Goal: Task Accomplishment & Management: Use online tool/utility

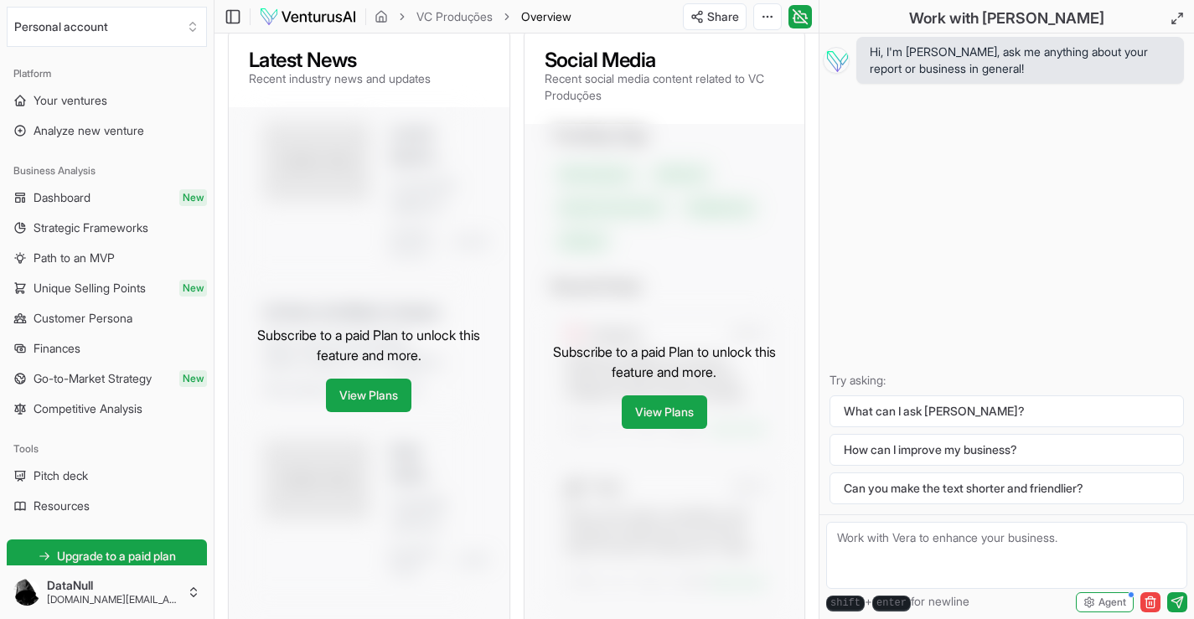
scroll to position [830, 0]
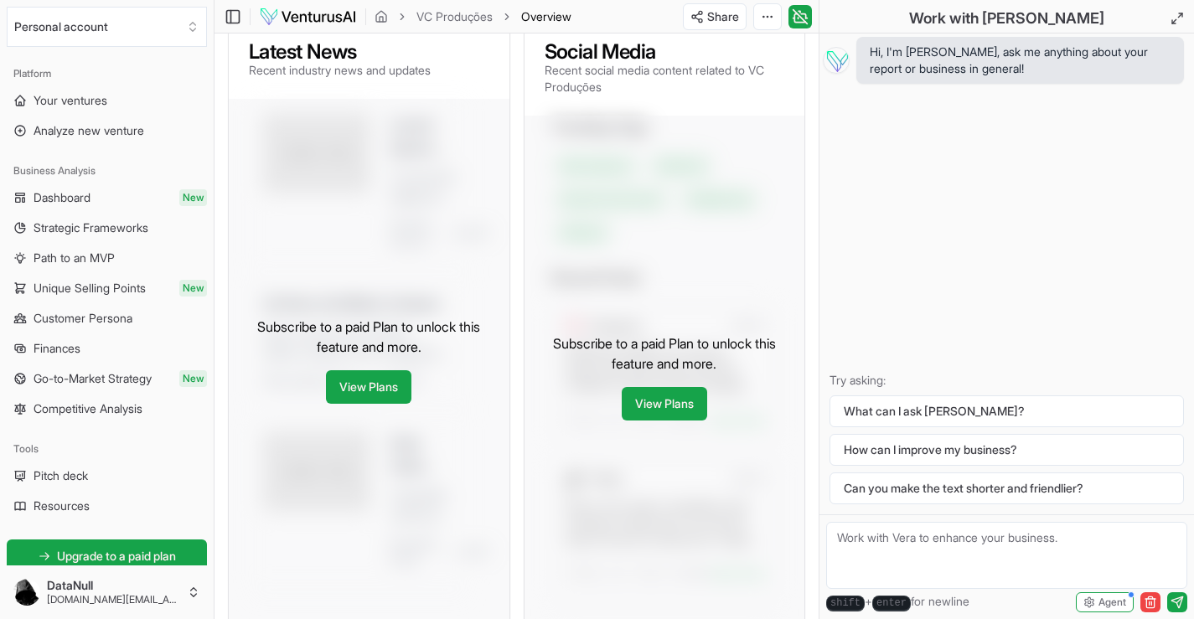
click at [614, 214] on div "Subscribe to a paid Plan to unlock this feature and more. View Plans" at bounding box center [664, 377] width 281 height 523
click at [67, 190] on span "Dashboard" at bounding box center [62, 197] width 57 height 17
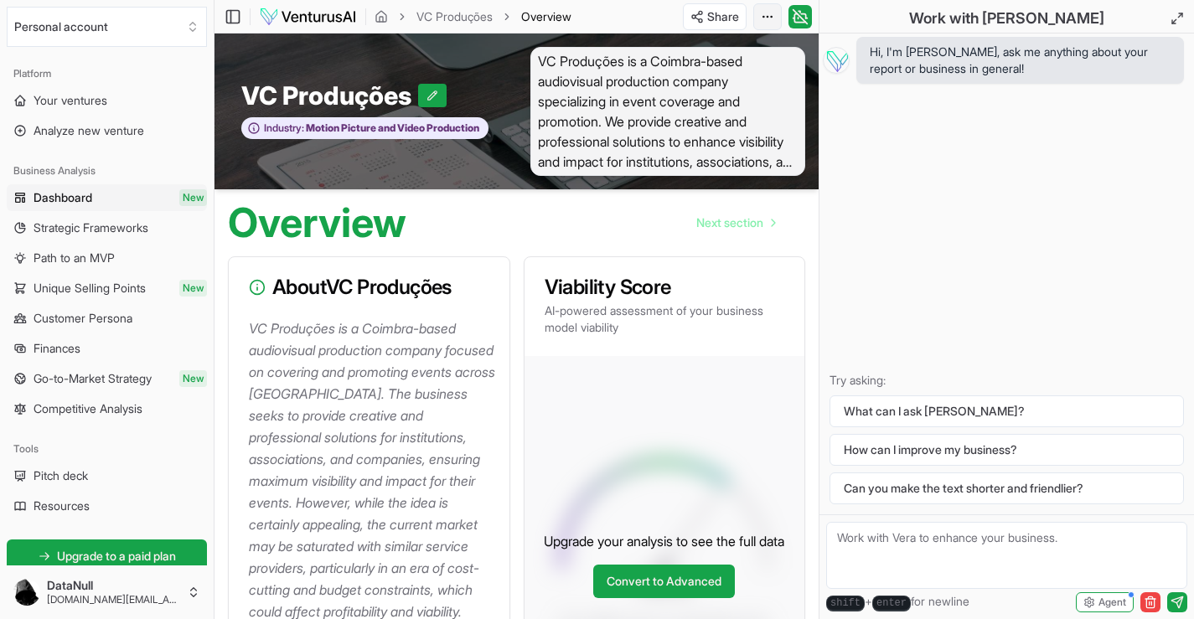
click at [766, 19] on html "We value your privacy We use cookies to enhance your browsing experience, serve…" at bounding box center [597, 309] width 1194 height 619
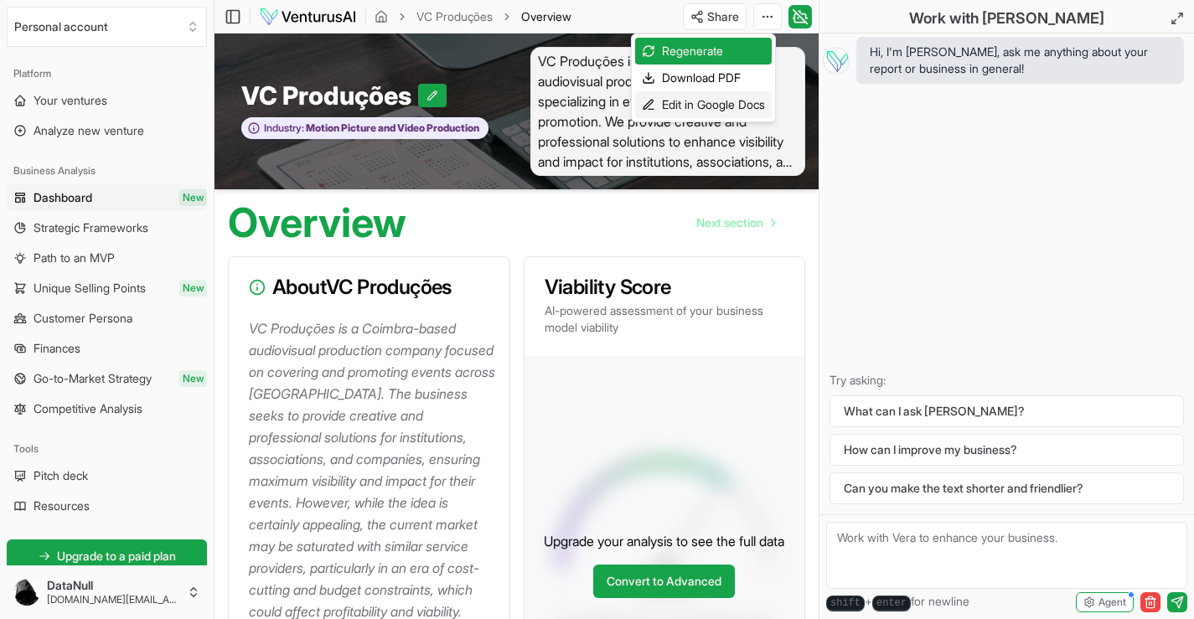
click at [704, 98] on div "Edit in Google Docs" at bounding box center [703, 104] width 137 height 27
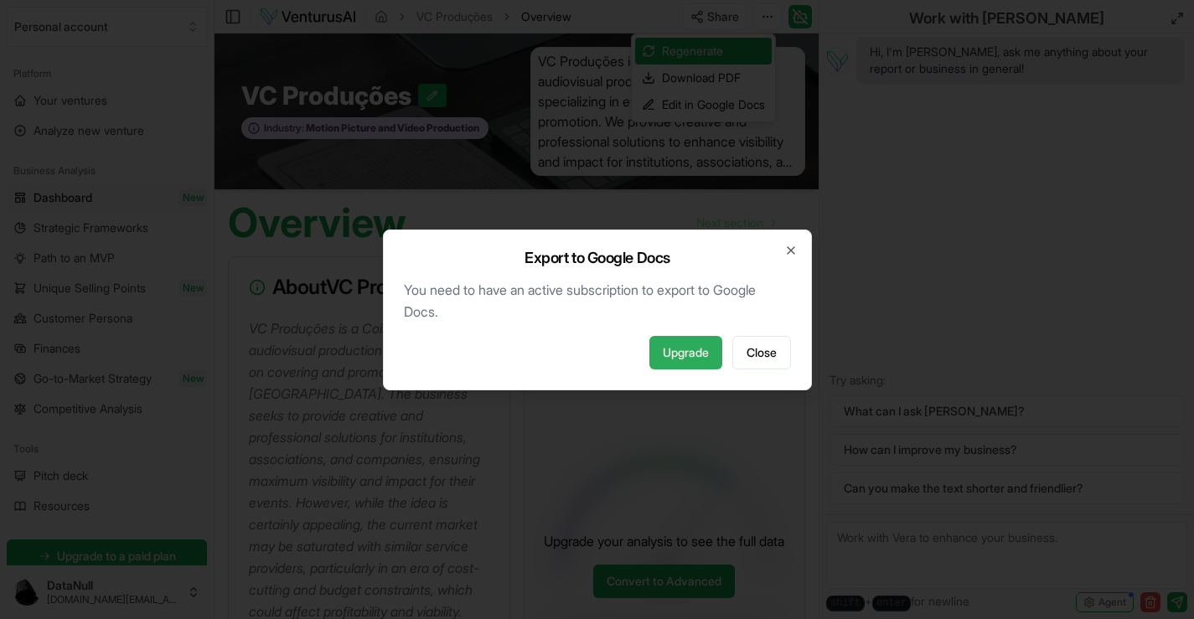
click at [673, 353] on link "Upgrade" at bounding box center [685, 353] width 73 height 34
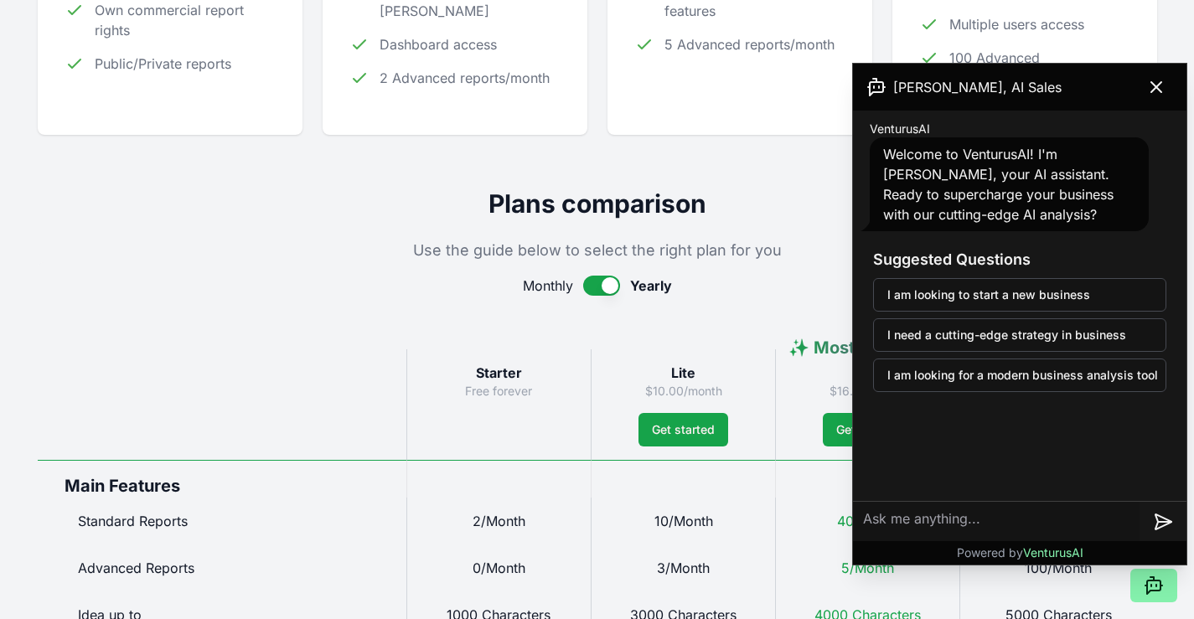
scroll to position [504, 0]
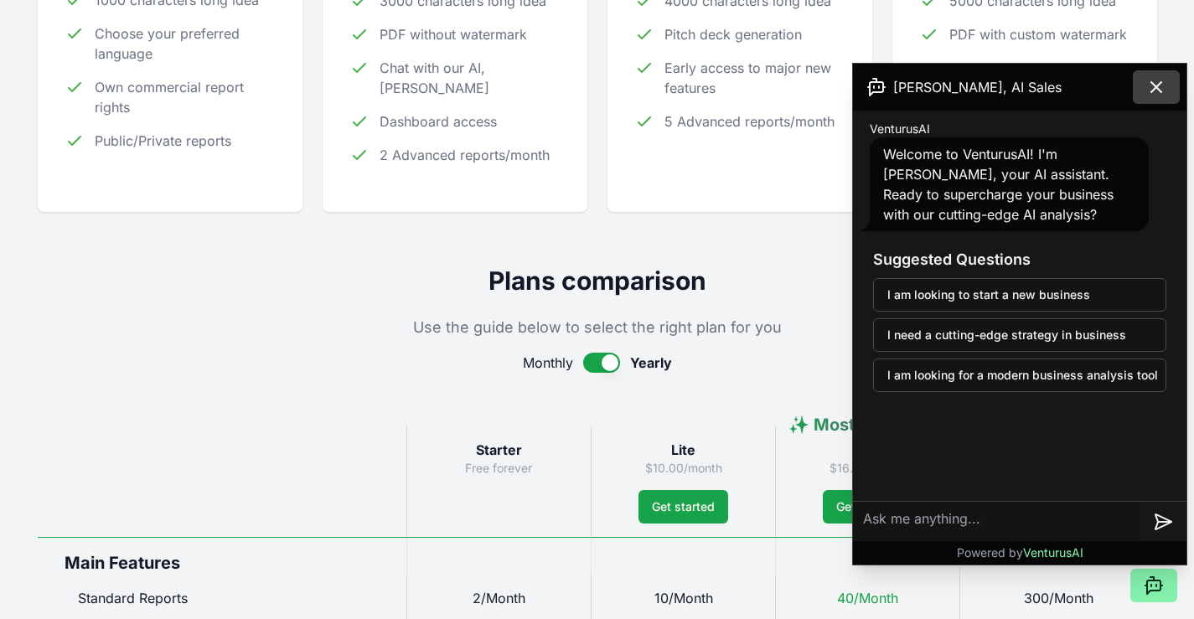
click at [1158, 78] on icon at bounding box center [1156, 87] width 20 height 20
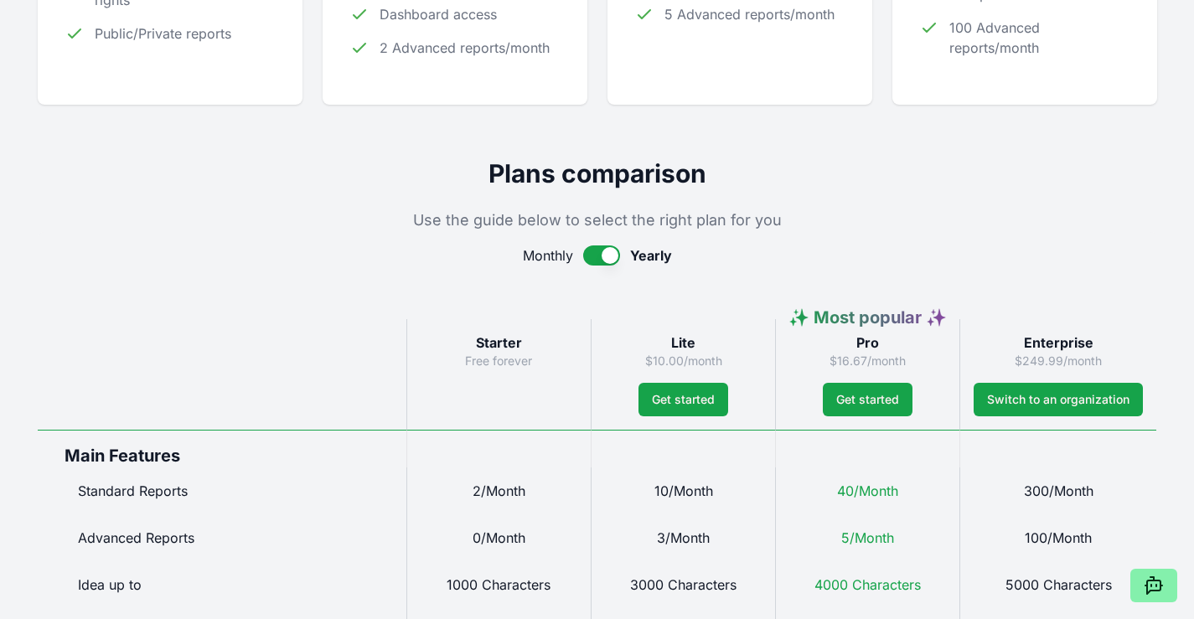
scroll to position [0, 0]
